Goal: Information Seeking & Learning: Learn about a topic

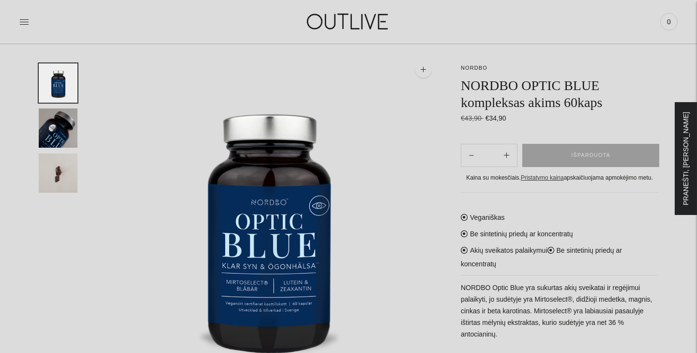
scroll to position [64, 0]
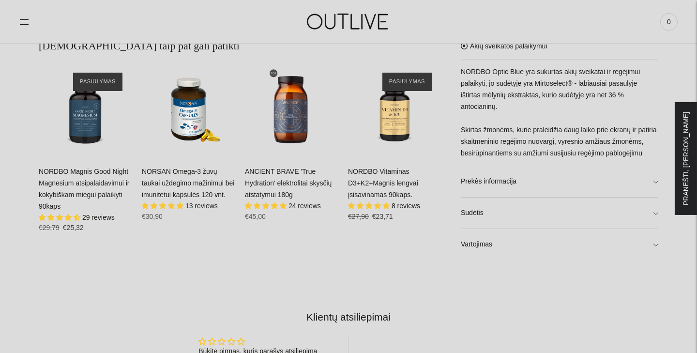
scroll to position [604, 0]
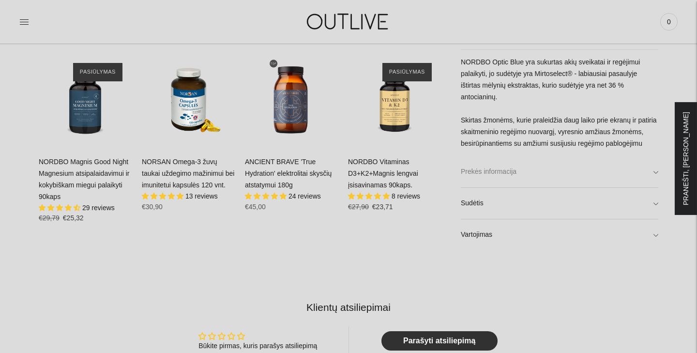
click at [478, 175] on link "Prekės informacija" at bounding box center [559, 171] width 197 height 31
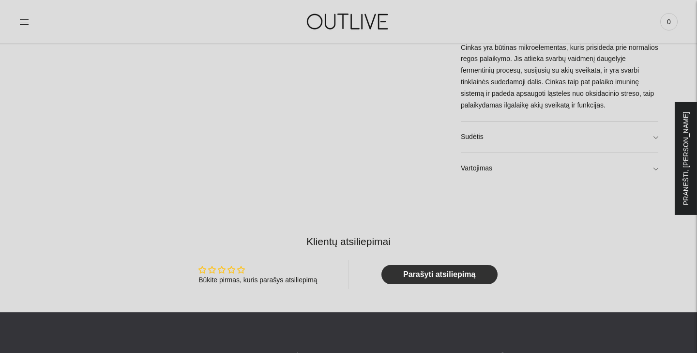
scroll to position [793, 0]
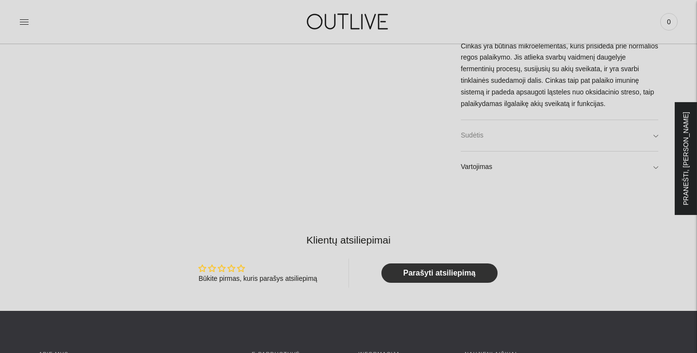
click at [481, 131] on link "Sudėtis" at bounding box center [559, 135] width 197 height 31
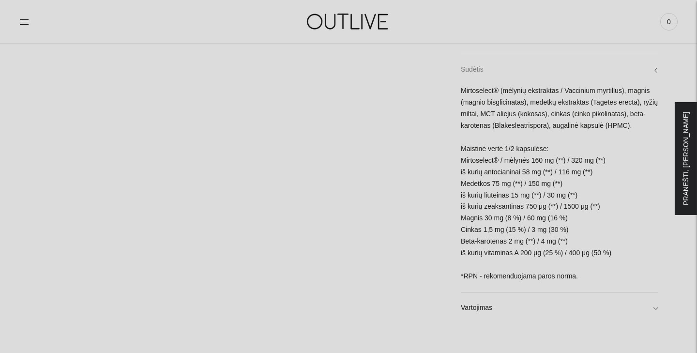
scroll to position [858, 0]
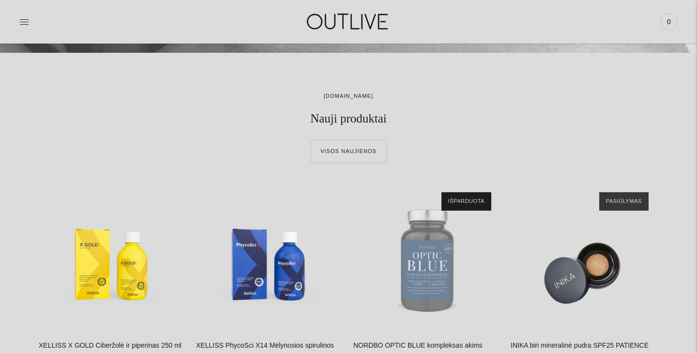
scroll to position [426, 0]
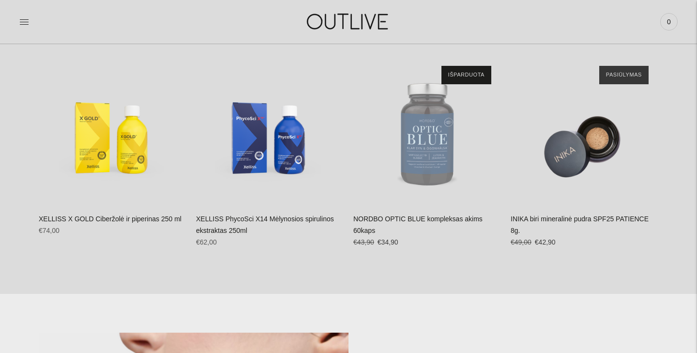
click at [336, 15] on img at bounding box center [348, 21] width 121 height 33
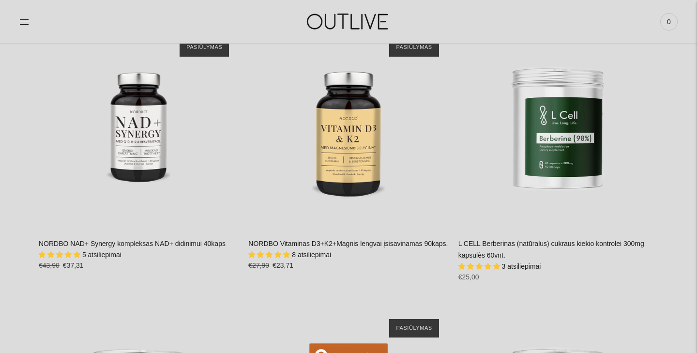
scroll to position [1169, 0]
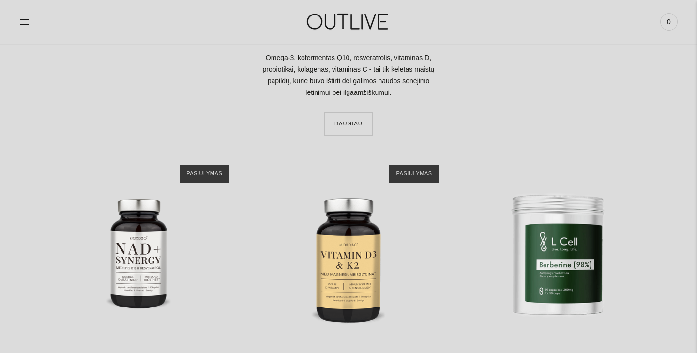
click at [337, 25] on img at bounding box center [348, 21] width 121 height 33
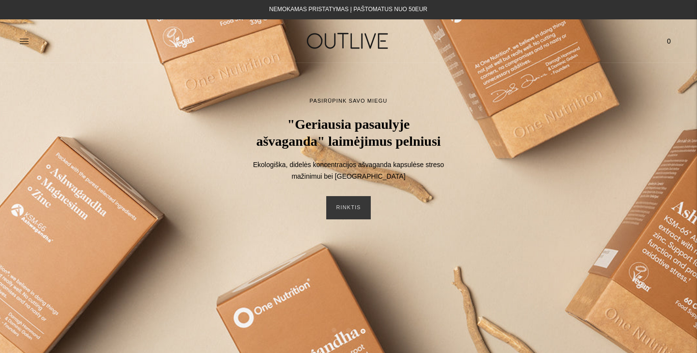
click at [312, 40] on img at bounding box center [348, 40] width 121 height 33
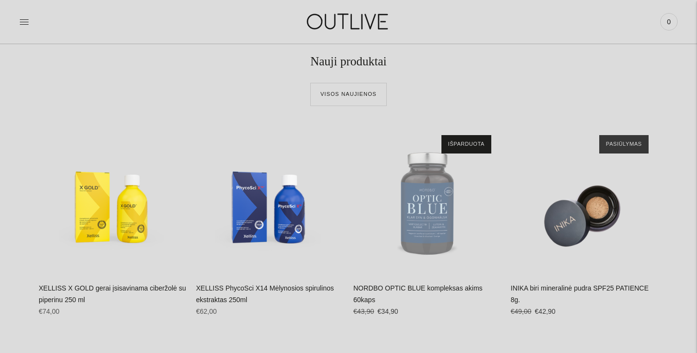
scroll to position [367, 0]
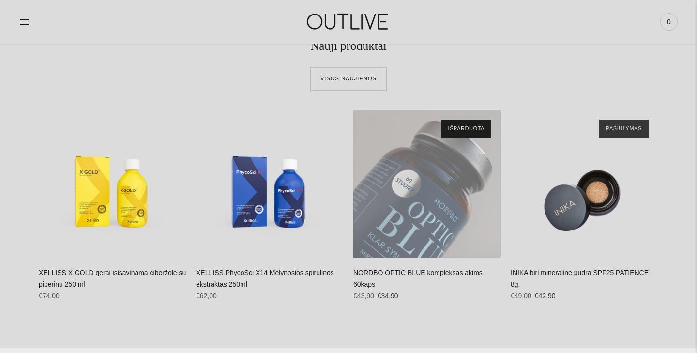
scroll to position [375, 0]
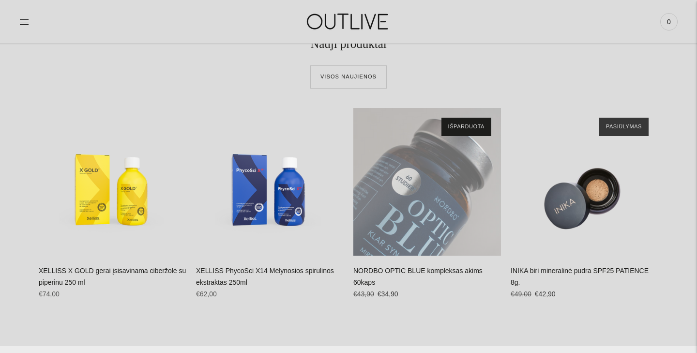
click at [423, 190] on div "NORDBO OPTIC BLUE kompleksas akims 60kaps\a" at bounding box center [427, 182] width 148 height 148
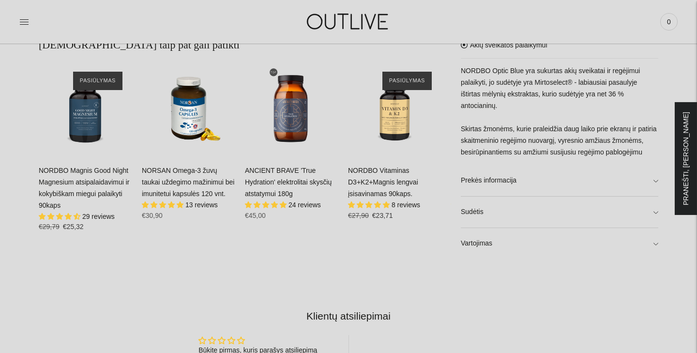
scroll to position [616, 0]
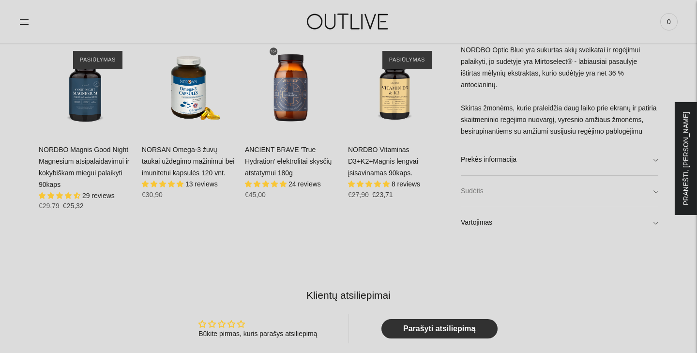
click at [508, 191] on link "Sudėtis" at bounding box center [559, 190] width 197 height 31
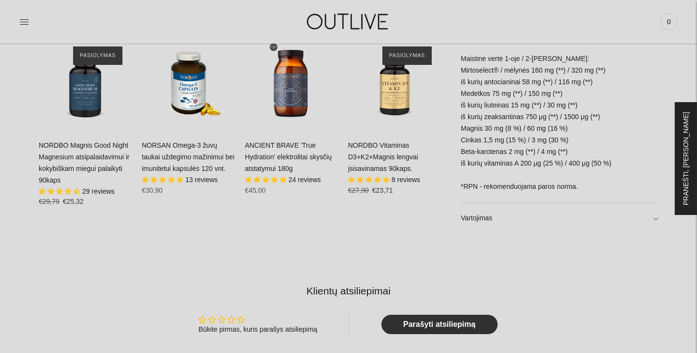
scroll to position [638, 0]
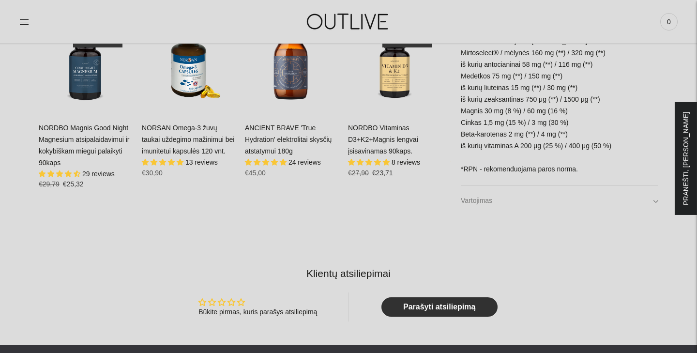
click at [498, 198] on link "Vartojimas" at bounding box center [559, 200] width 197 height 31
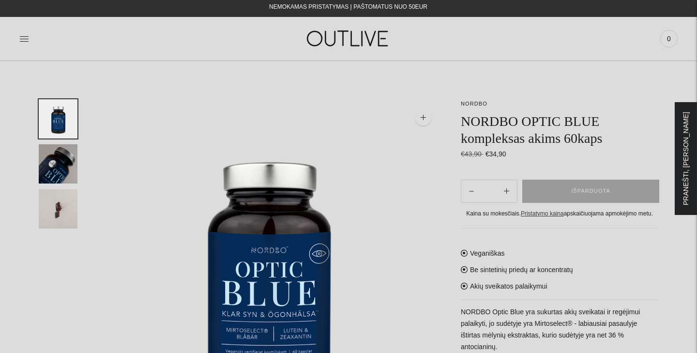
scroll to position [0, 0]
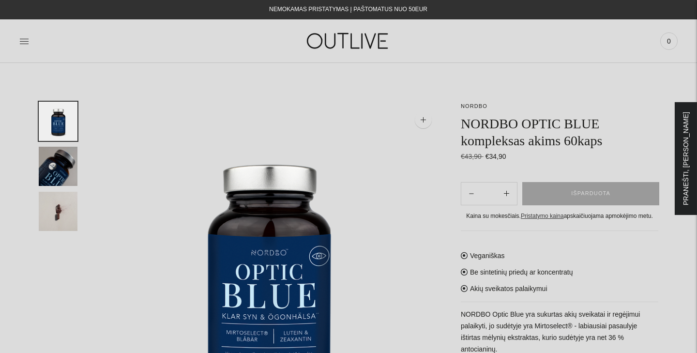
click at [362, 42] on img at bounding box center [348, 40] width 121 height 33
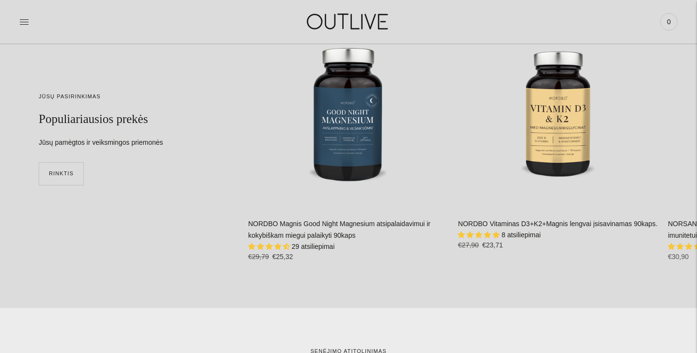
scroll to position [2390, 0]
